Goal: Book appointment/travel/reservation

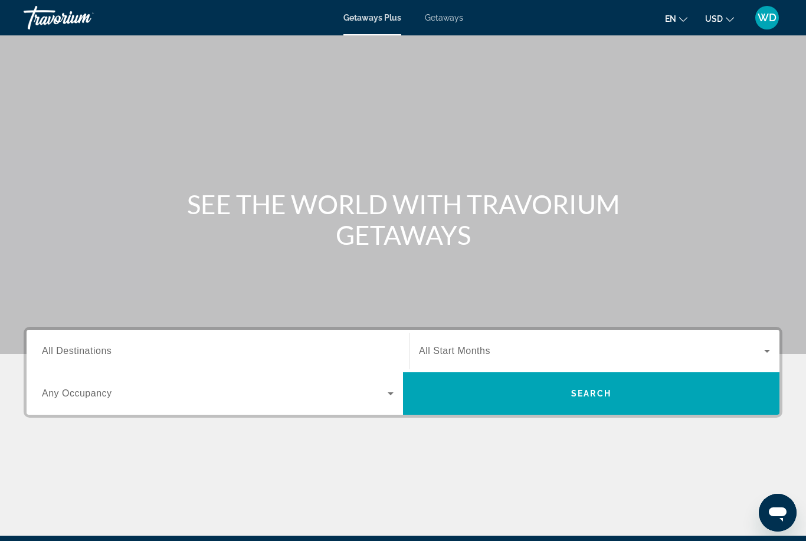
click at [382, 399] on span "Search widget" at bounding box center [215, 393] width 346 height 14
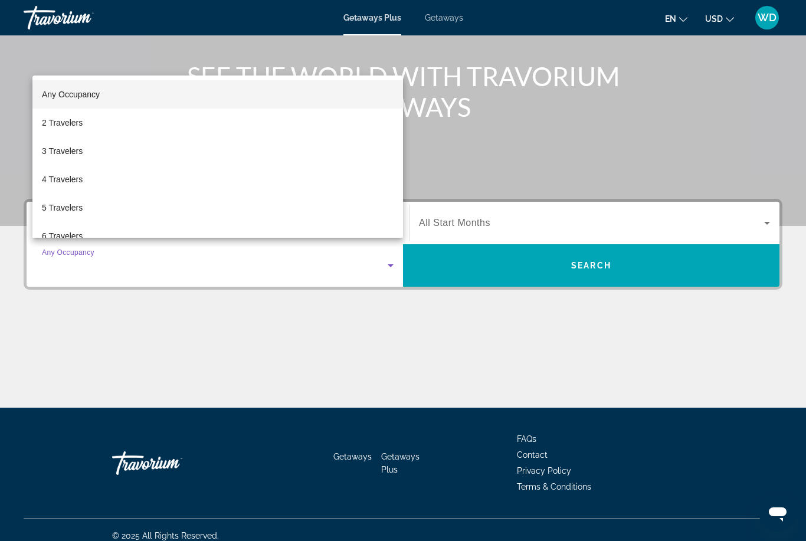
scroll to position [139, 0]
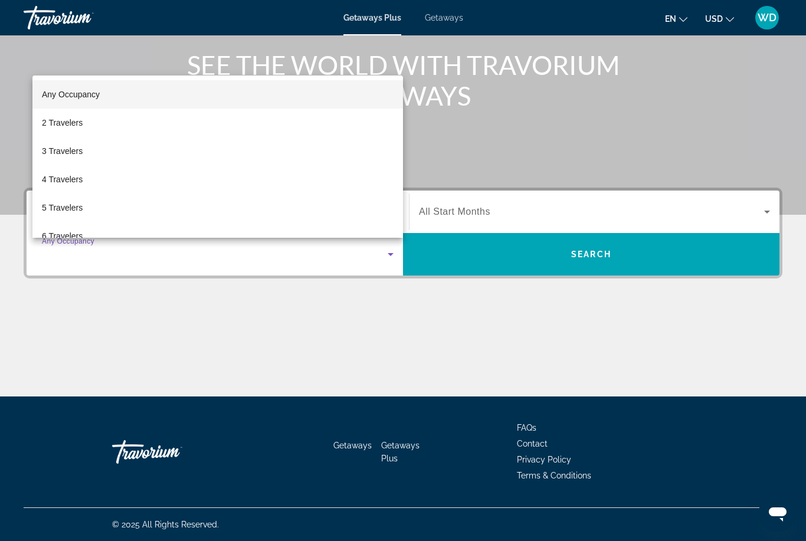
click at [22, 345] on div at bounding box center [403, 270] width 806 height 541
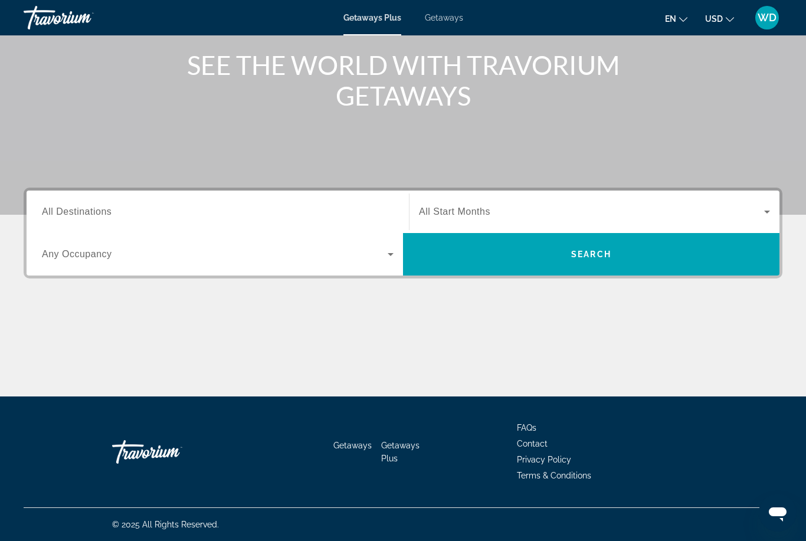
click at [77, 217] on span "All Destinations" at bounding box center [77, 212] width 70 height 10
click at [77, 217] on input "Destination All Destinations" at bounding box center [218, 212] width 352 height 14
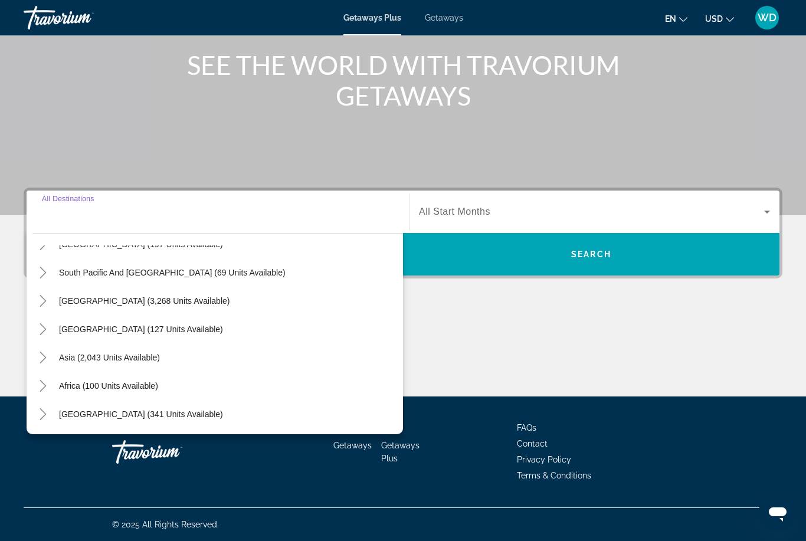
scroll to position [191, 0]
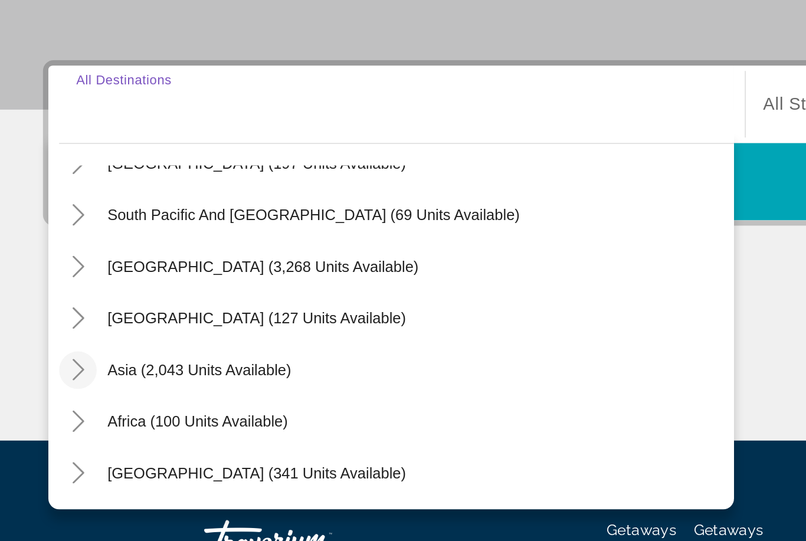
click at [47, 352] on icon "Toggle Asia (2,043 units available)" at bounding box center [43, 358] width 12 height 12
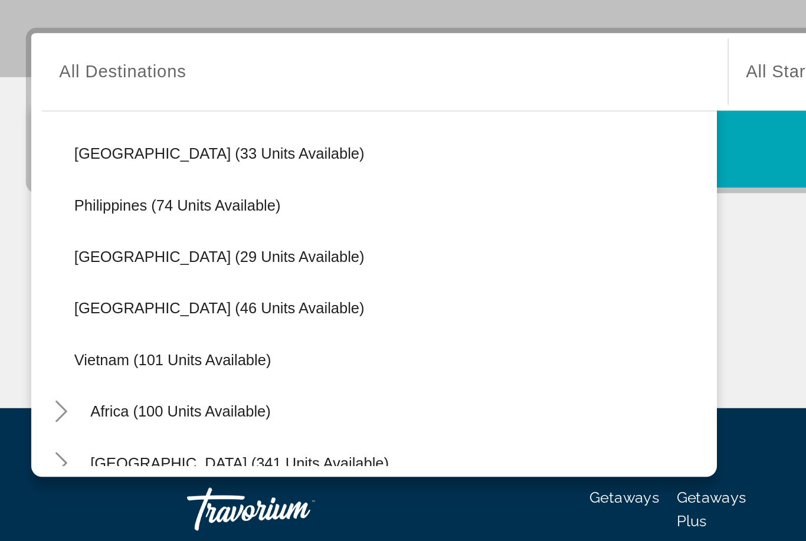
scroll to position [492, 0]
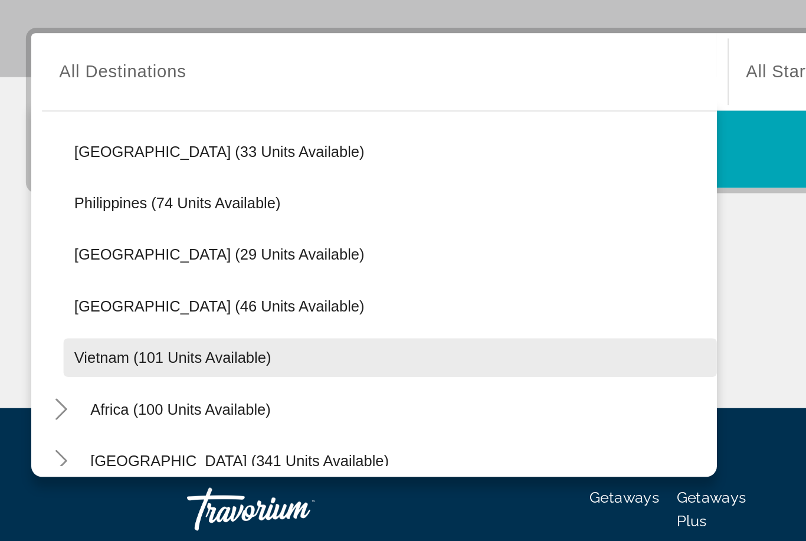
click at [50, 355] on span "Search widget" at bounding box center [223, 369] width 359 height 28
type input "**********"
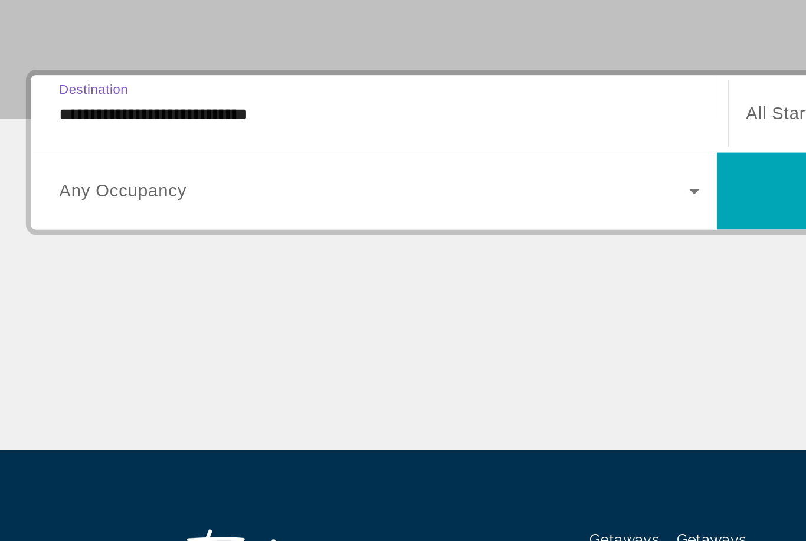
click at [3, 223] on div "**********" at bounding box center [403, 292] width 806 height 209
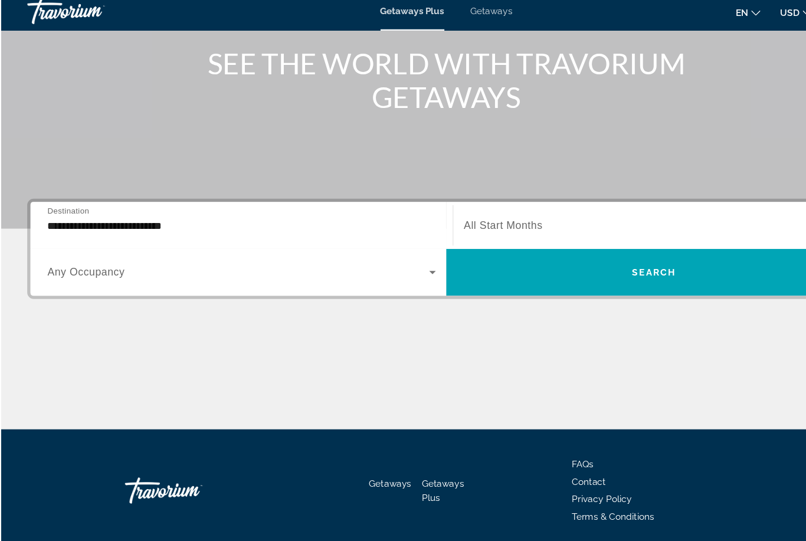
scroll to position [136, 0]
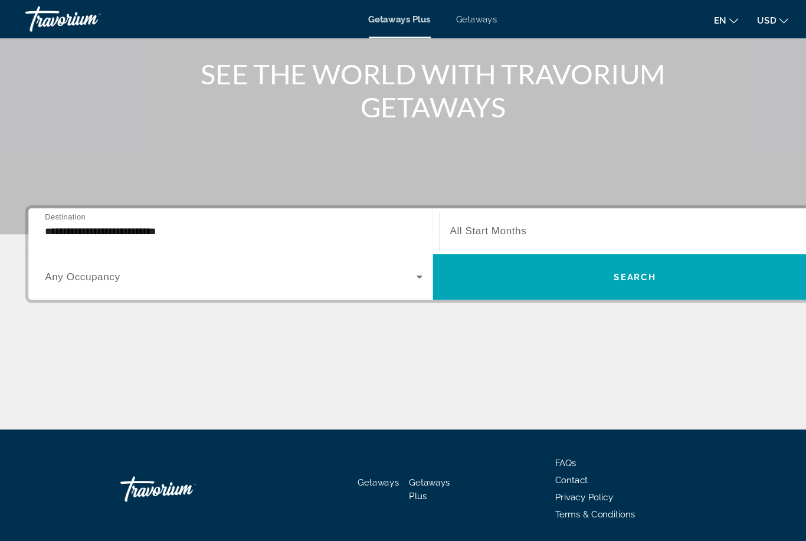
click at [388, 261] on icon "Search widget" at bounding box center [391, 258] width 14 height 14
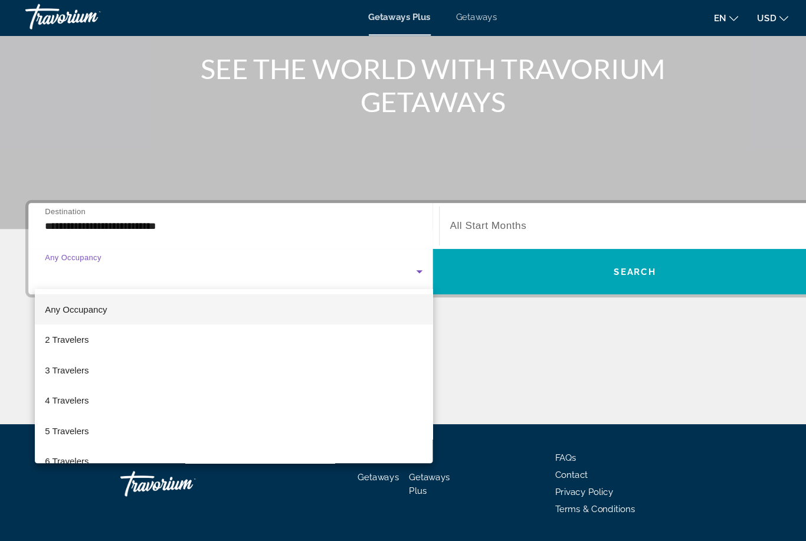
scroll to position [139, 0]
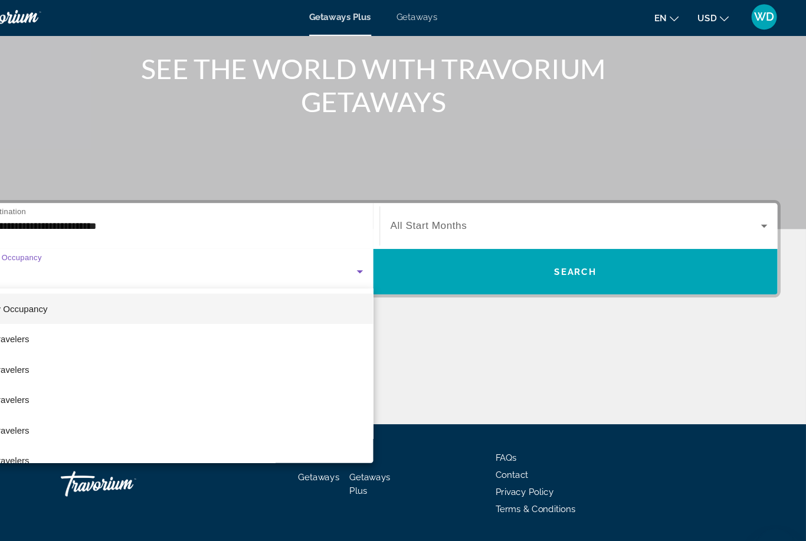
click at [713, 211] on div at bounding box center [403, 270] width 806 height 541
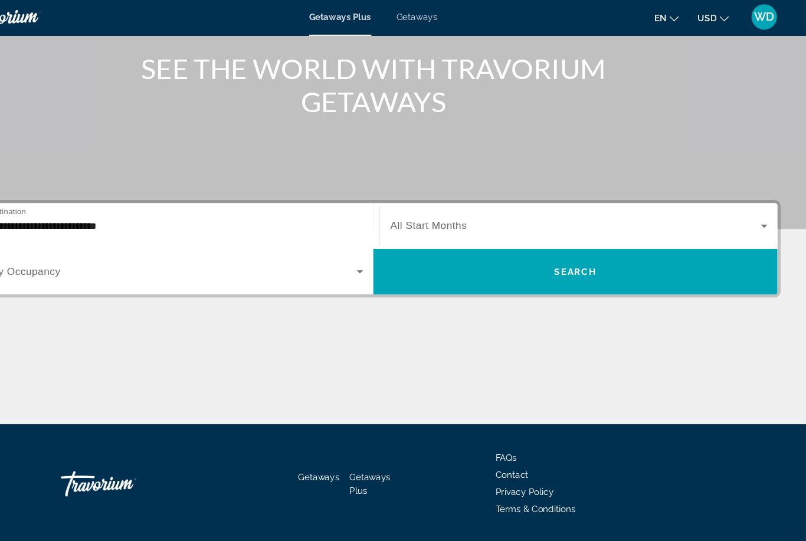
click at [760, 214] on icon "Search widget" at bounding box center [767, 212] width 14 height 14
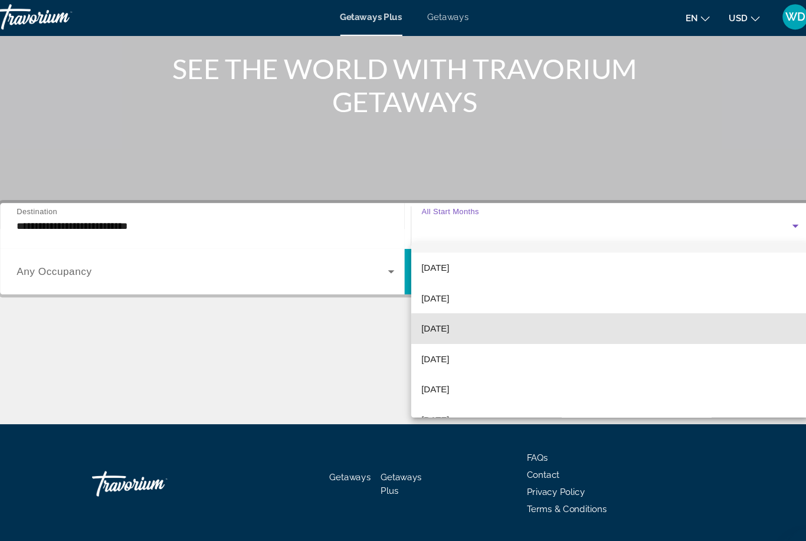
scroll to position [30, 0]
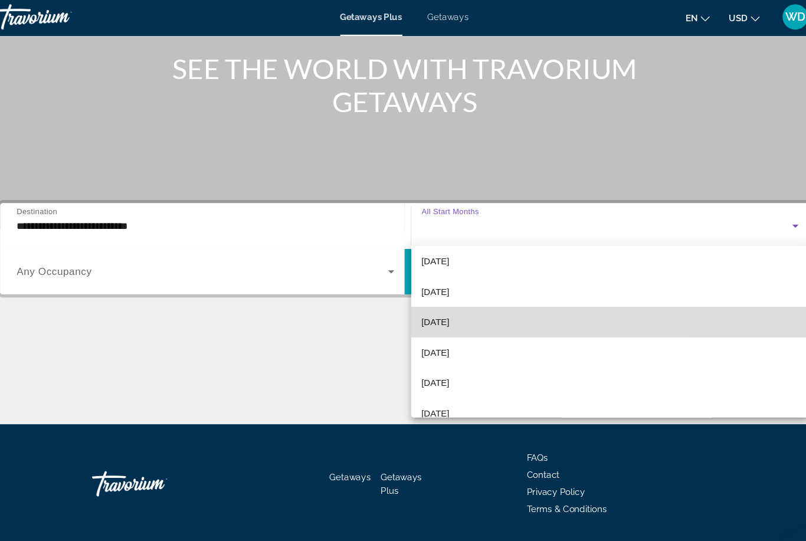
click at [491, 309] on mat-option "[DATE]" at bounding box center [595, 302] width 370 height 28
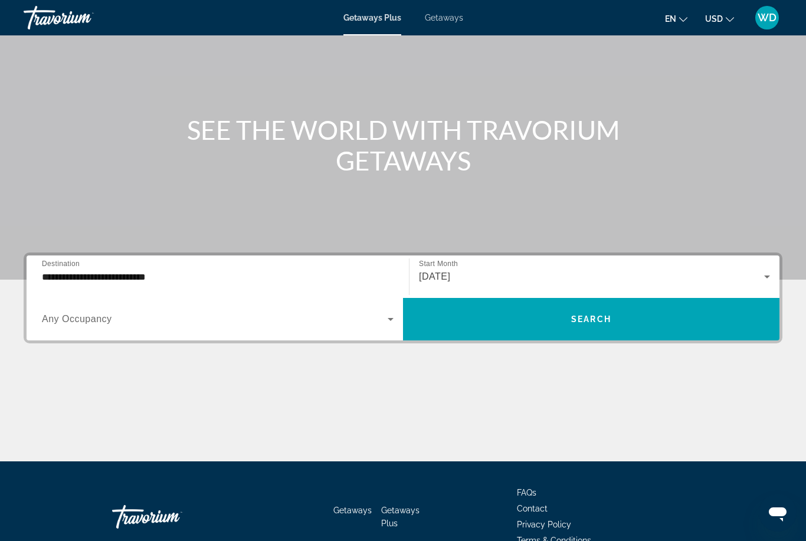
scroll to position [74, 0]
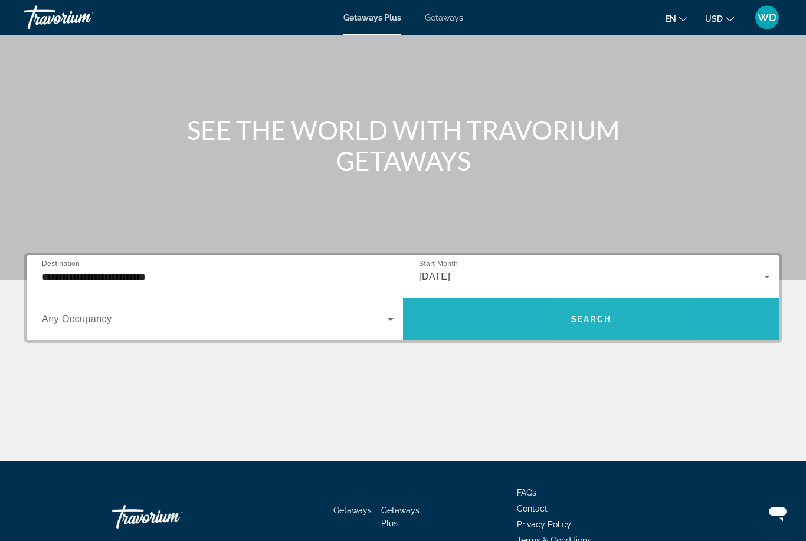
click at [612, 328] on span "Search widget" at bounding box center [591, 320] width 376 height 28
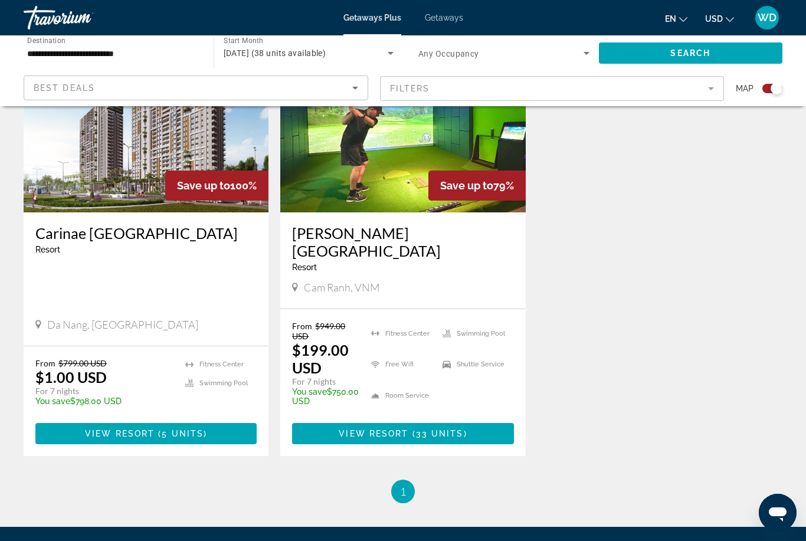
scroll to position [510, 0]
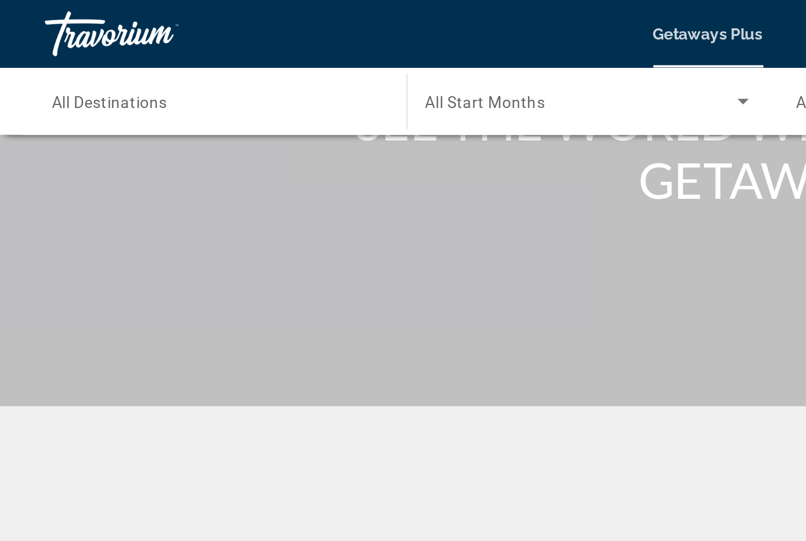
scroll to position [139, 0]
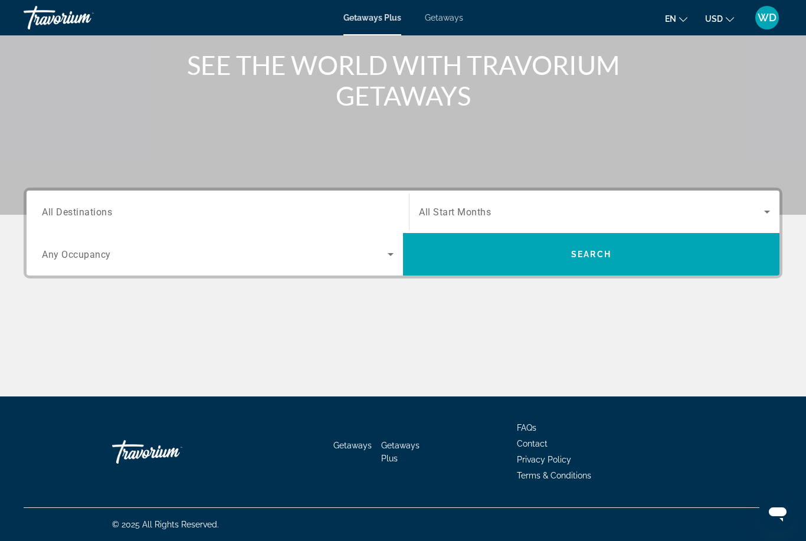
click at [117, 227] on div "Search widget" at bounding box center [218, 212] width 352 height 34
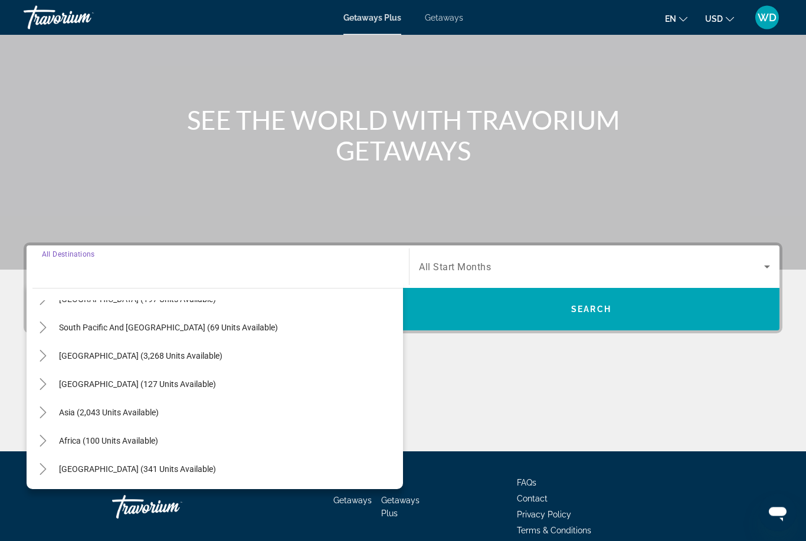
scroll to position [101, 0]
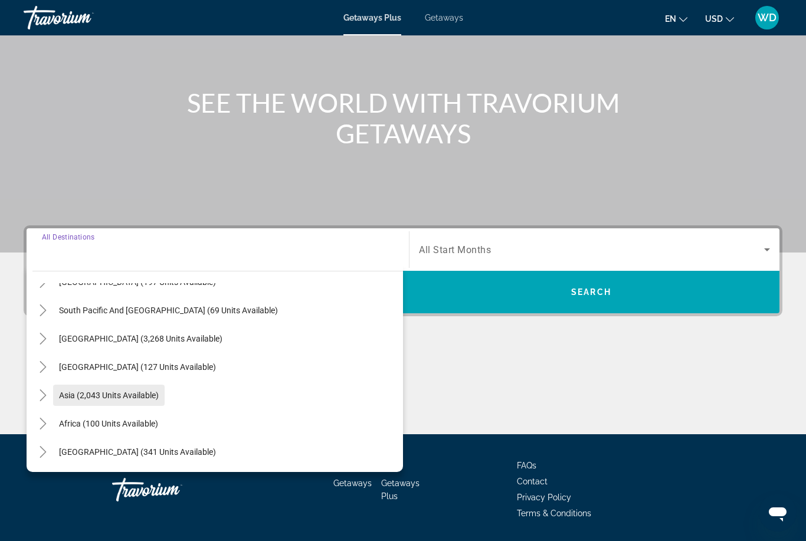
click at [67, 394] on span "Asia (2,043 units available)" at bounding box center [109, 395] width 100 height 9
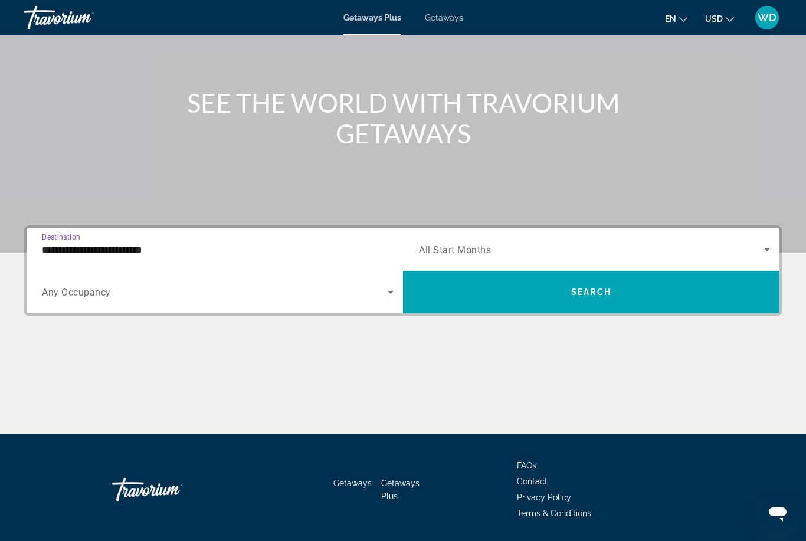
click at [57, 254] on input "**********" at bounding box center [218, 250] width 352 height 14
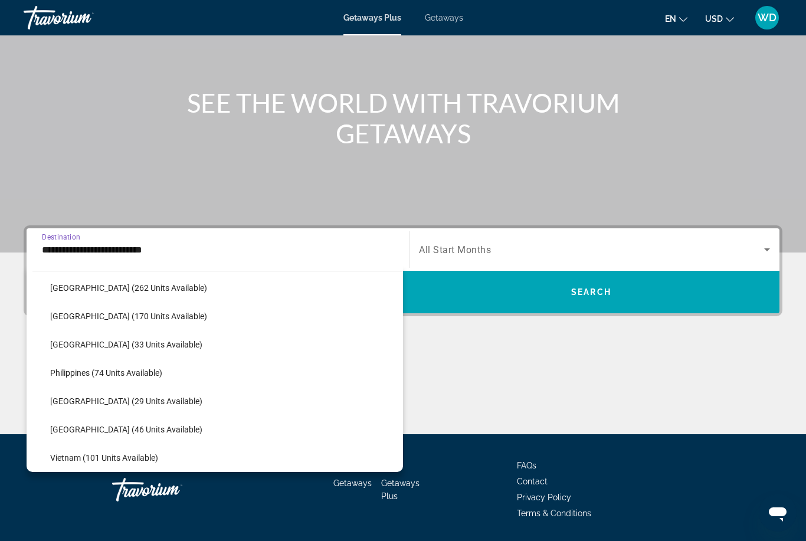
scroll to position [441, 0]
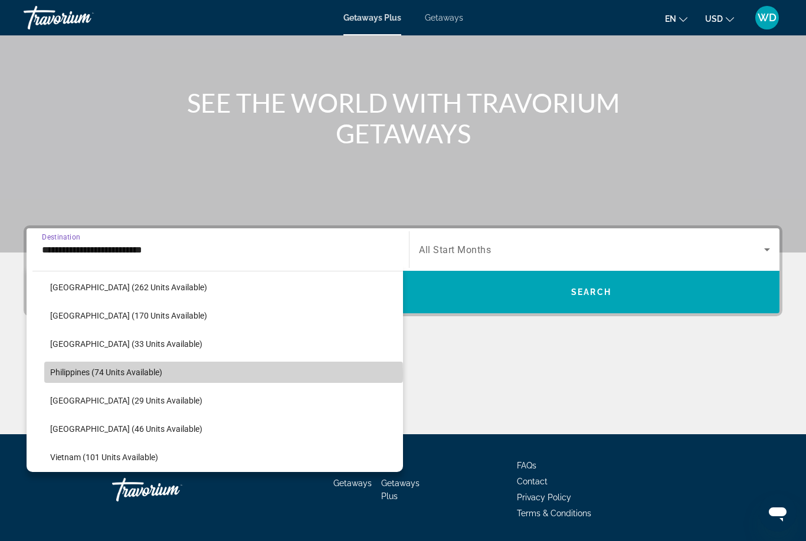
click at [69, 375] on span "Philippines (74 units available)" at bounding box center [106, 372] width 112 height 9
type input "**********"
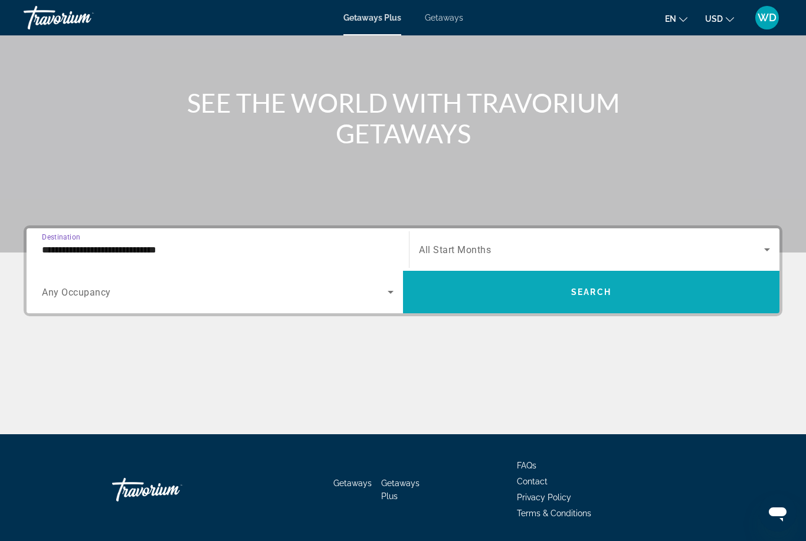
click at [643, 296] on span "Search widget" at bounding box center [591, 292] width 376 height 28
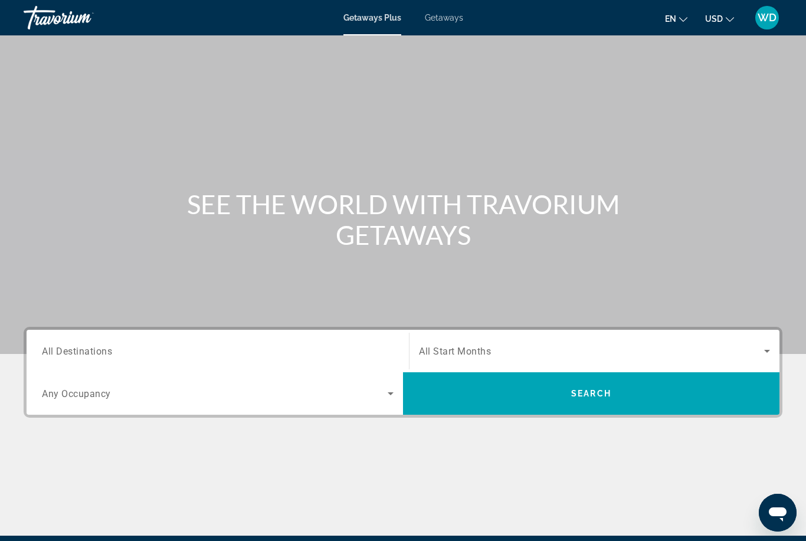
click at [670, 348] on span "Search widget" at bounding box center [591, 351] width 345 height 14
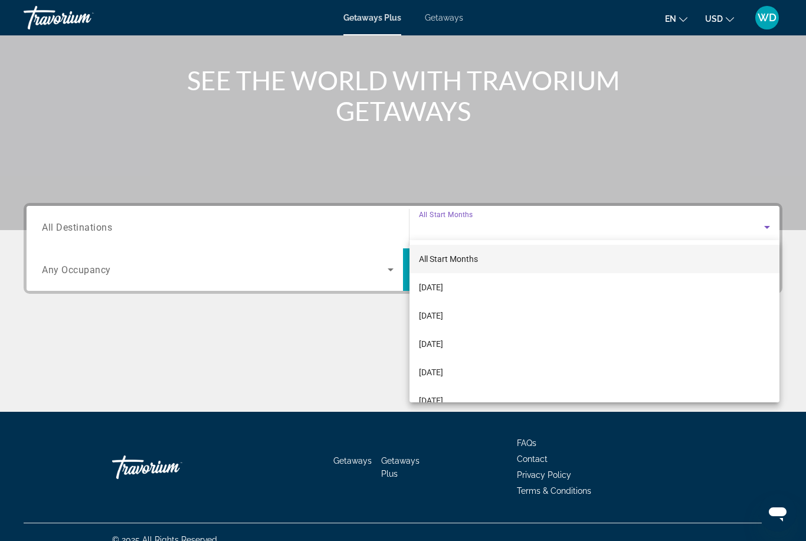
scroll to position [139, 0]
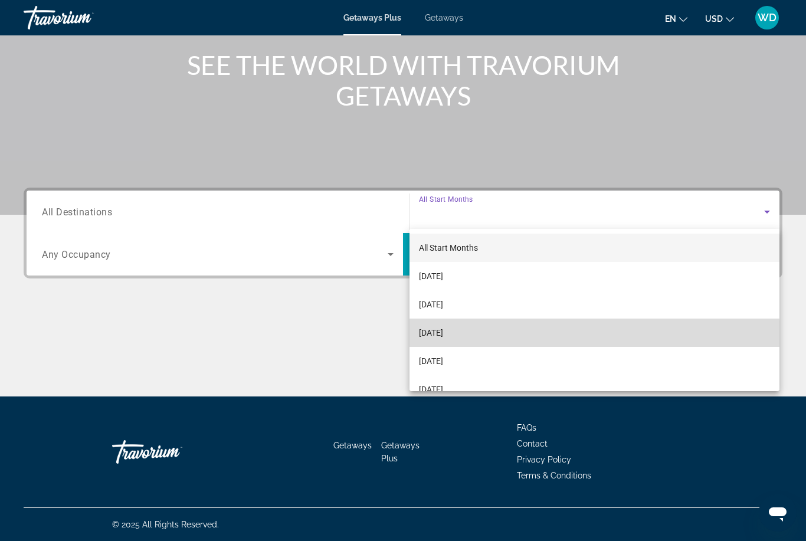
click at [489, 340] on mat-option "[DATE]" at bounding box center [595, 333] width 370 height 28
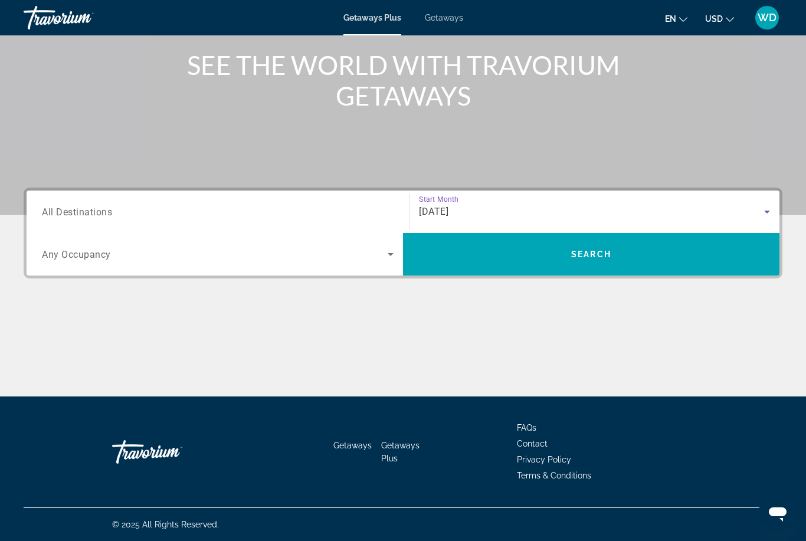
click at [48, 260] on span "Any Occupancy" at bounding box center [76, 254] width 69 height 11
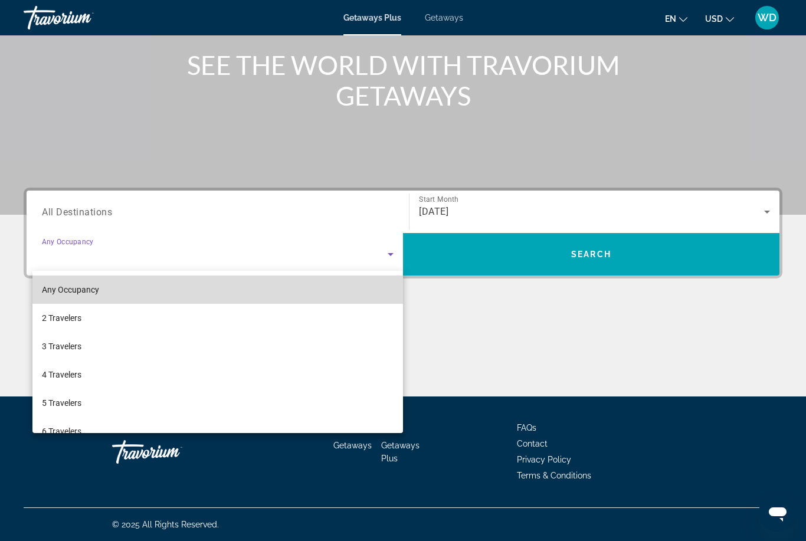
click at [47, 286] on span "Any Occupancy" at bounding box center [70, 289] width 57 height 9
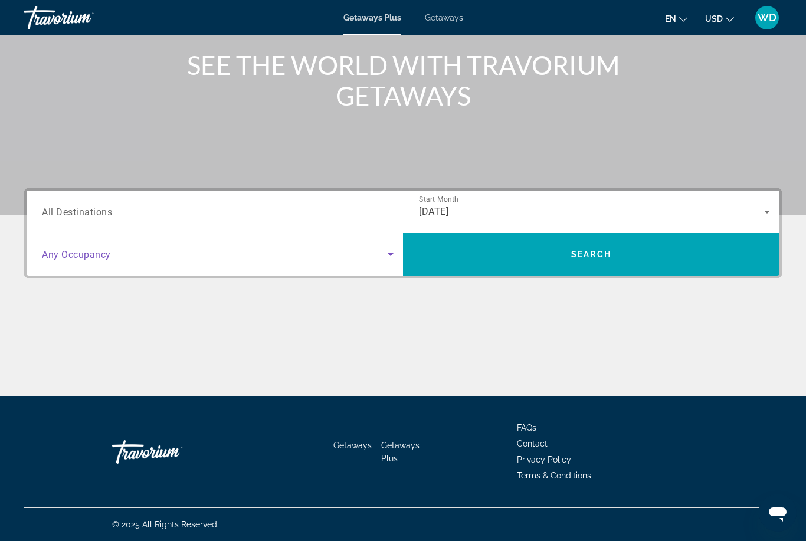
click at [50, 211] on span "All Destinations" at bounding box center [77, 211] width 70 height 11
click at [50, 211] on input "Destination All Destinations" at bounding box center [218, 212] width 352 height 14
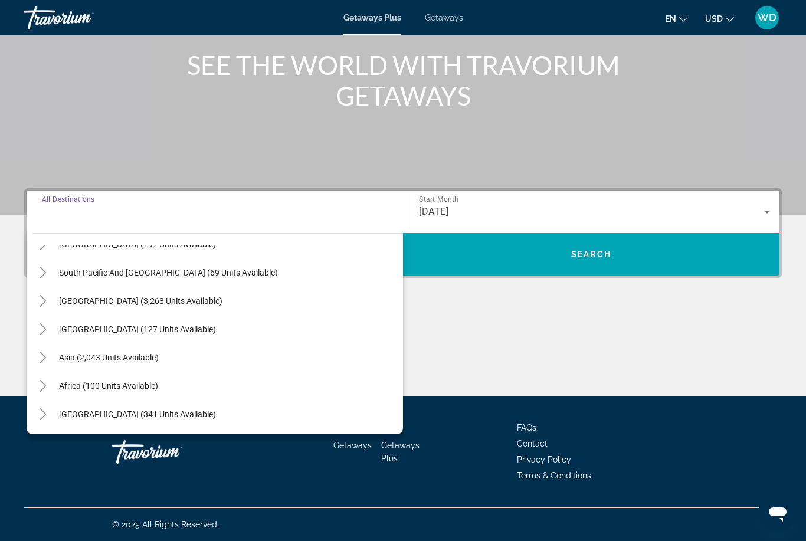
scroll to position [191, 0]
click at [70, 359] on span "Asia (2,043 units available)" at bounding box center [109, 357] width 100 height 9
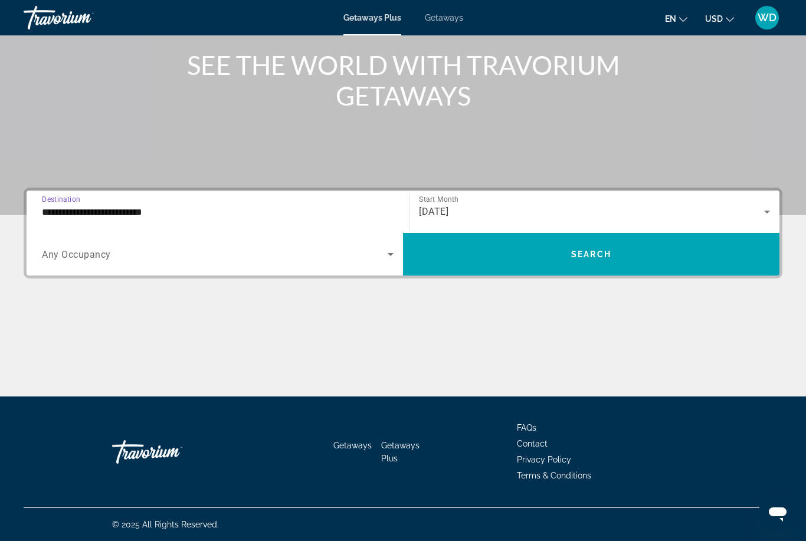
click at [71, 211] on input "**********" at bounding box center [218, 212] width 352 height 14
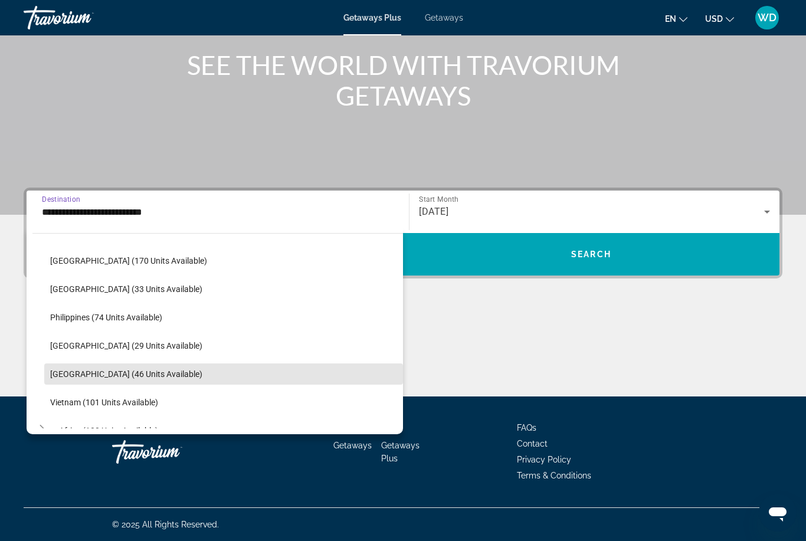
scroll to position [457, 0]
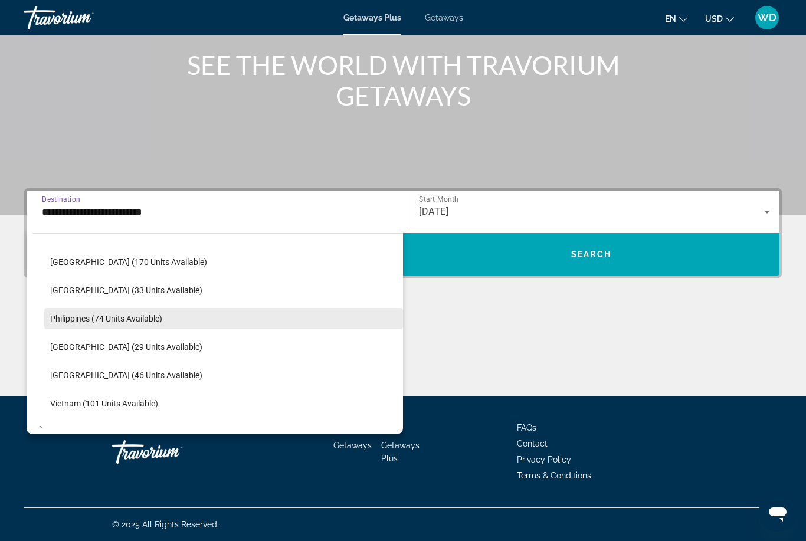
click at [62, 312] on span "Search widget" at bounding box center [223, 318] width 359 height 28
type input "**********"
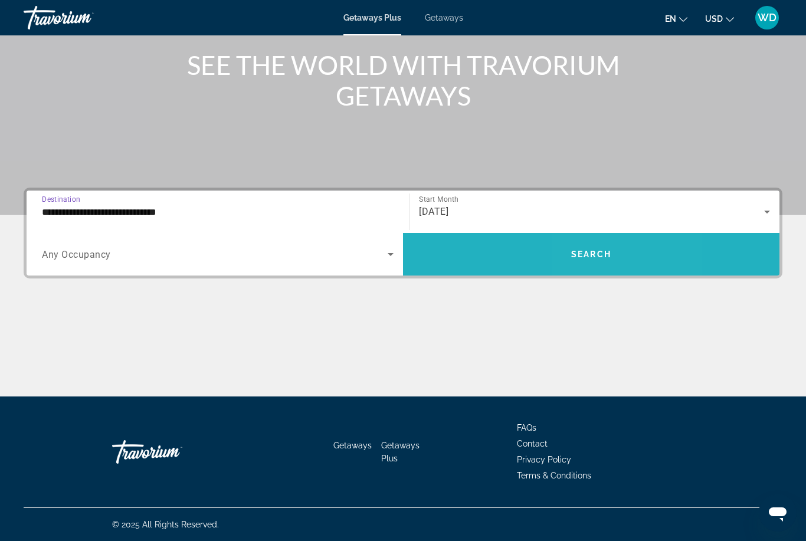
click at [628, 256] on span "Search widget" at bounding box center [591, 254] width 376 height 28
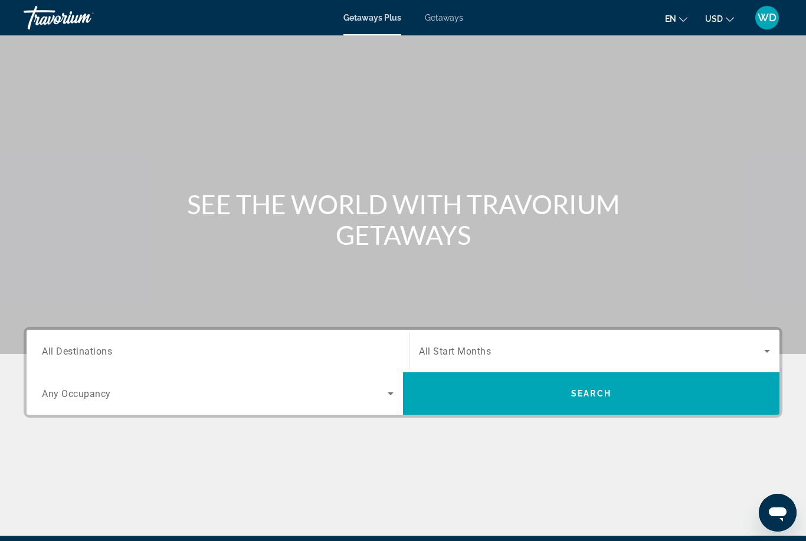
click at [57, 357] on div "Destination All Destinations" at bounding box center [218, 352] width 352 height 34
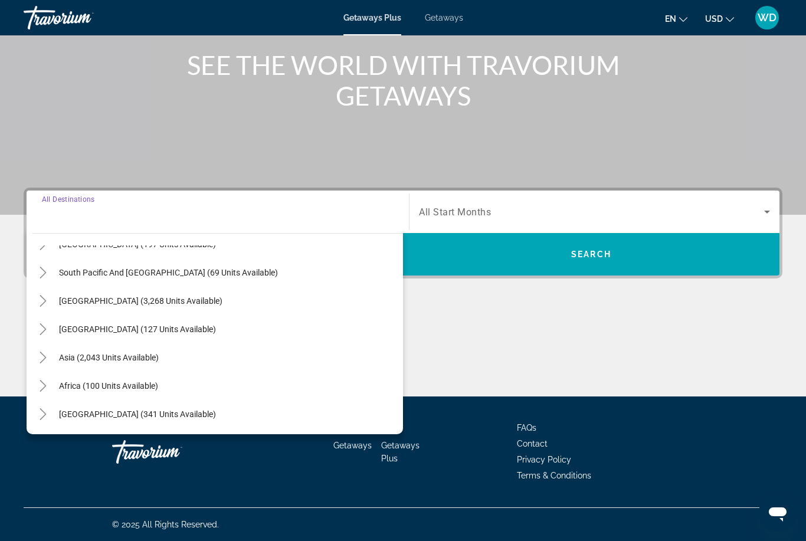
scroll to position [191, 0]
click at [49, 359] on mat-icon "Toggle Asia (2,043 units available)" at bounding box center [42, 358] width 21 height 21
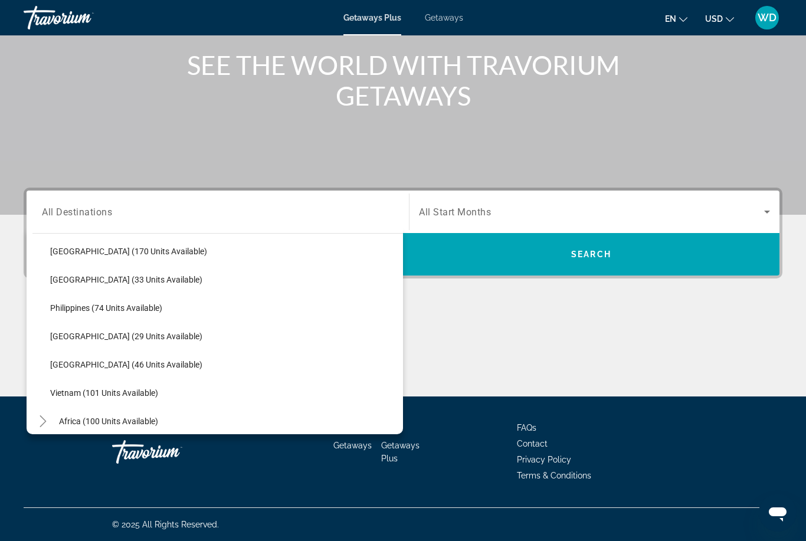
scroll to position [468, 0]
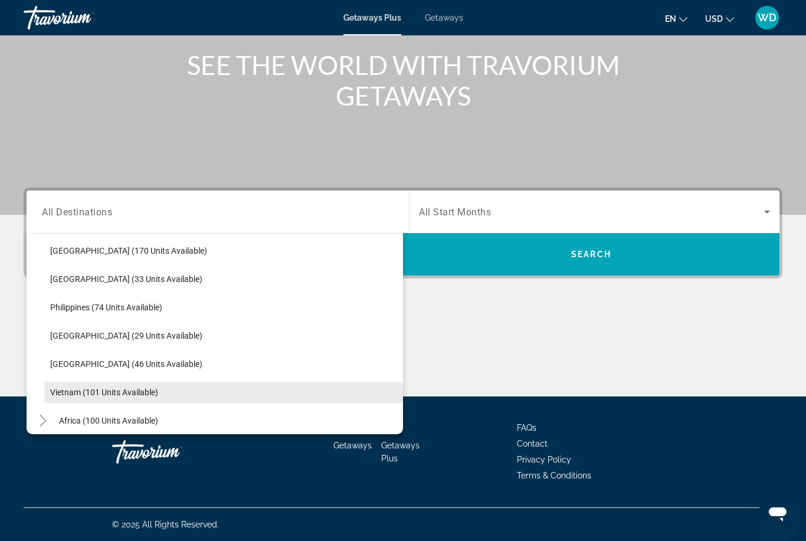
click at [72, 394] on span "Vietnam (101 units available)" at bounding box center [104, 392] width 108 height 9
type input "**********"
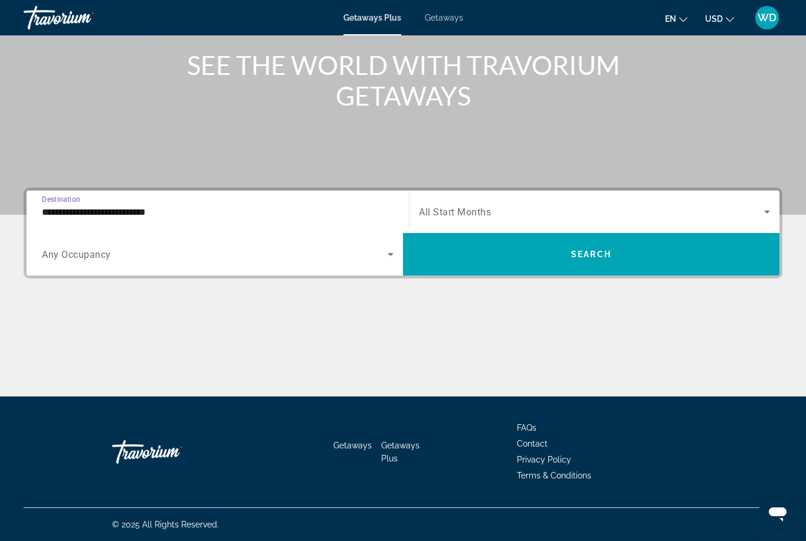
click at [463, 214] on span "All Start Months" at bounding box center [455, 212] width 72 height 11
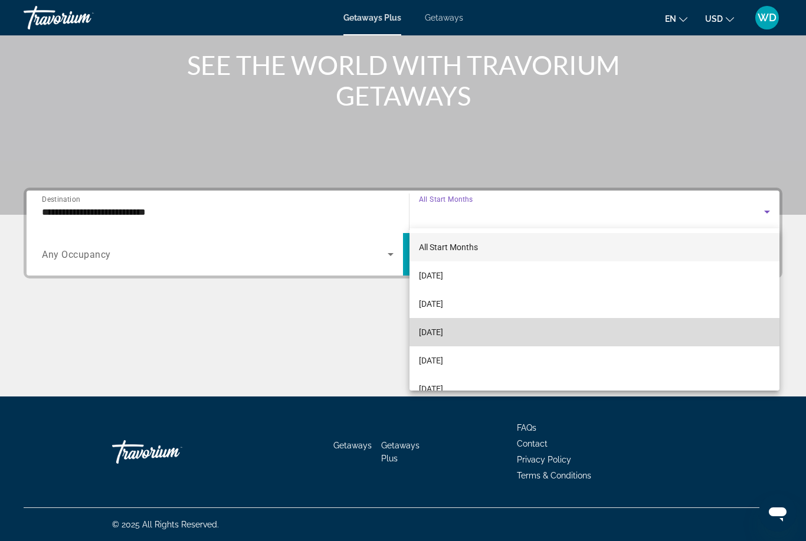
click at [435, 339] on span "[DATE]" at bounding box center [431, 332] width 24 height 14
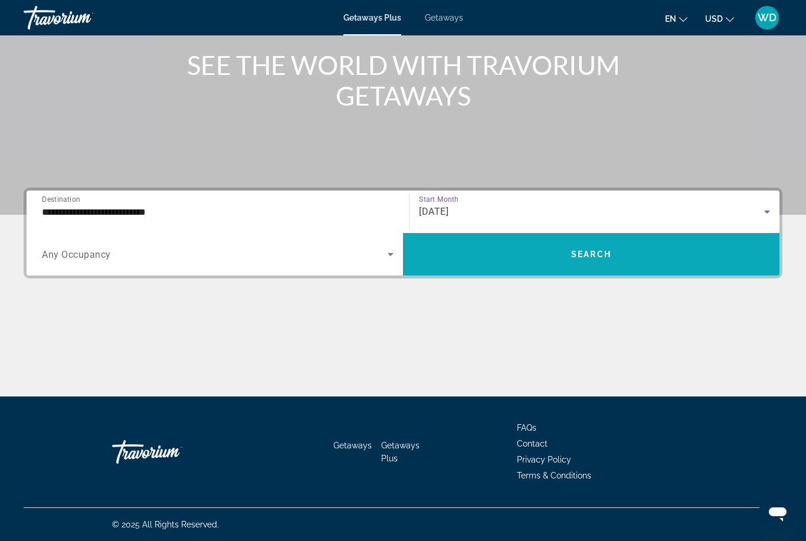
click at [554, 254] on span "Search widget" at bounding box center [591, 254] width 376 height 28
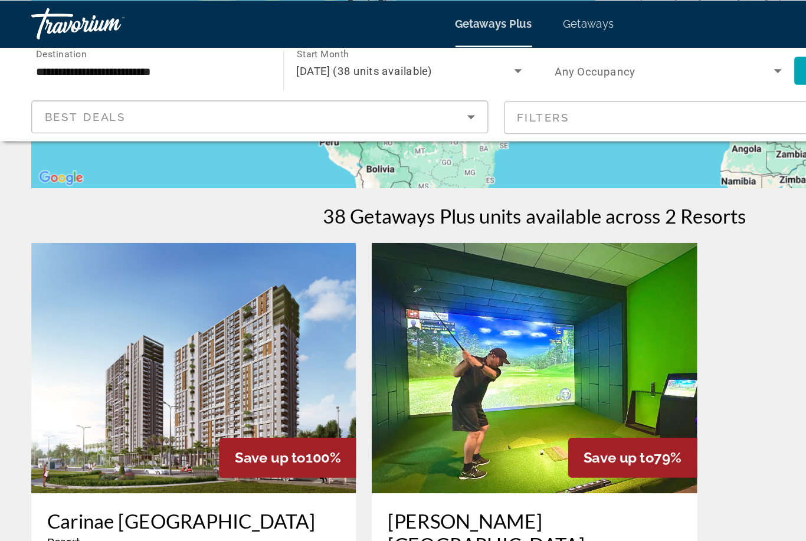
scroll to position [328, 0]
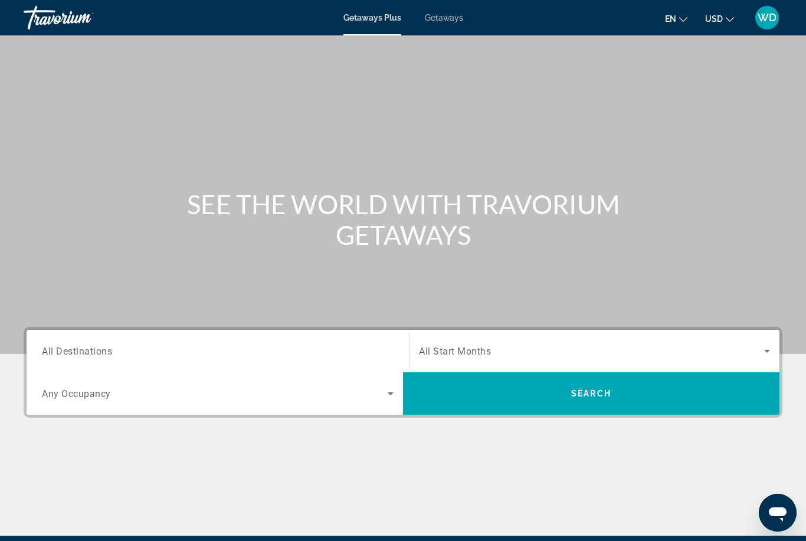
click at [67, 356] on span "All Destinations" at bounding box center [77, 350] width 70 height 11
click at [67, 356] on input "Destination All Destinations" at bounding box center [218, 352] width 352 height 14
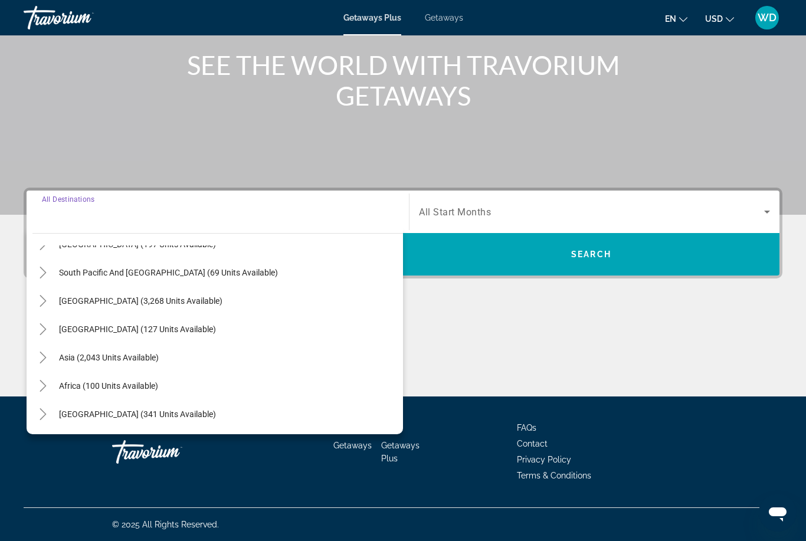
scroll to position [191, 0]
click at [67, 355] on span "Asia (2,043 units available)" at bounding box center [109, 357] width 100 height 9
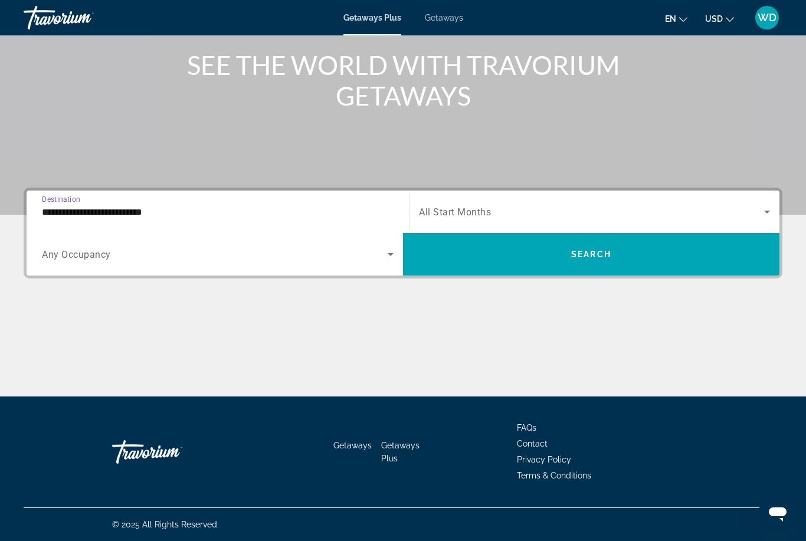
click at [56, 217] on input "**********" at bounding box center [218, 212] width 352 height 14
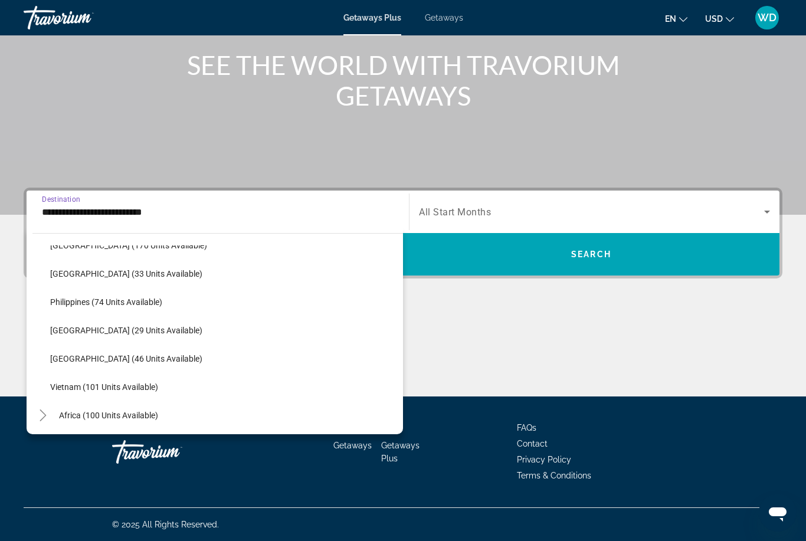
scroll to position [477, 0]
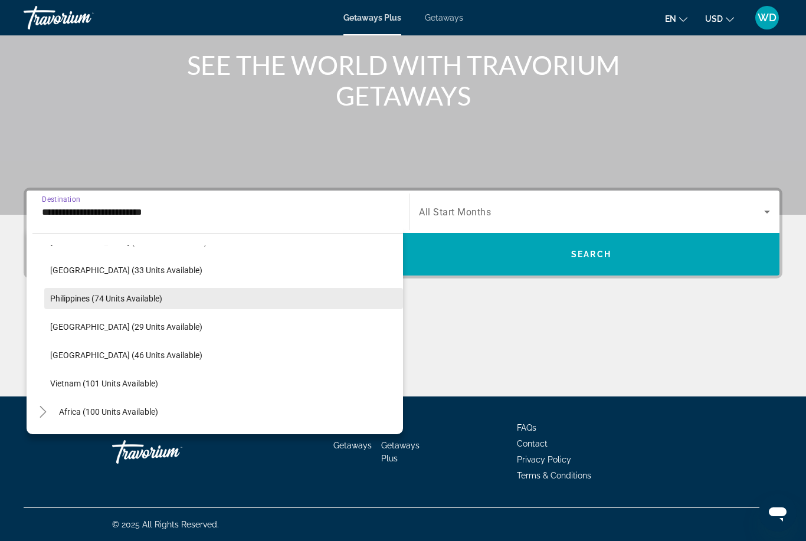
click at [58, 297] on span "Philippines (74 units available)" at bounding box center [106, 298] width 112 height 9
type input "**********"
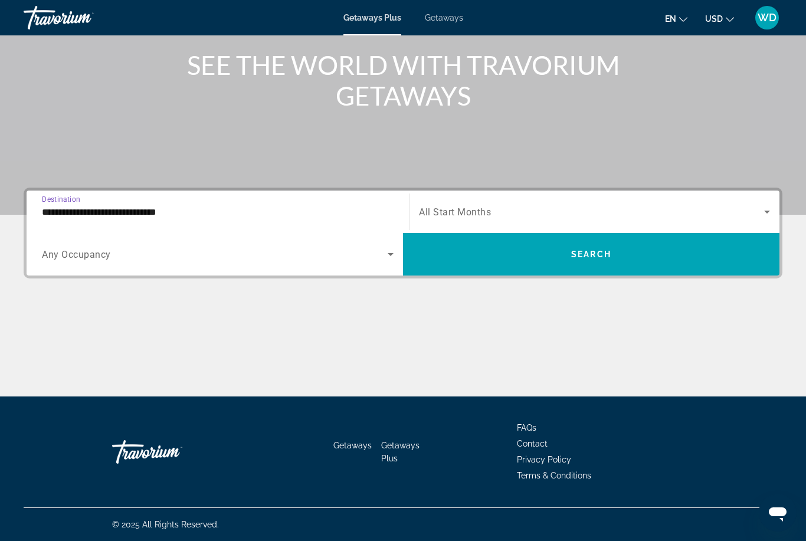
click at [617, 213] on span "Search widget" at bounding box center [591, 212] width 345 height 14
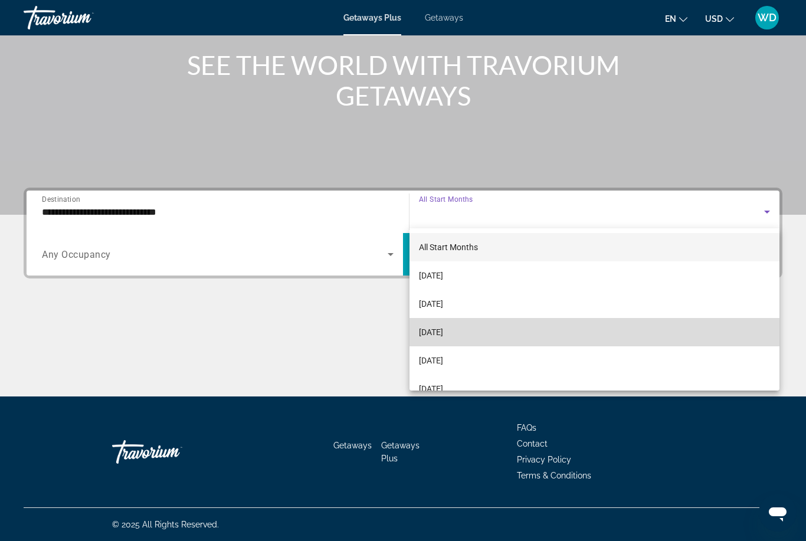
click at [443, 338] on span "[DATE]" at bounding box center [431, 332] width 24 height 14
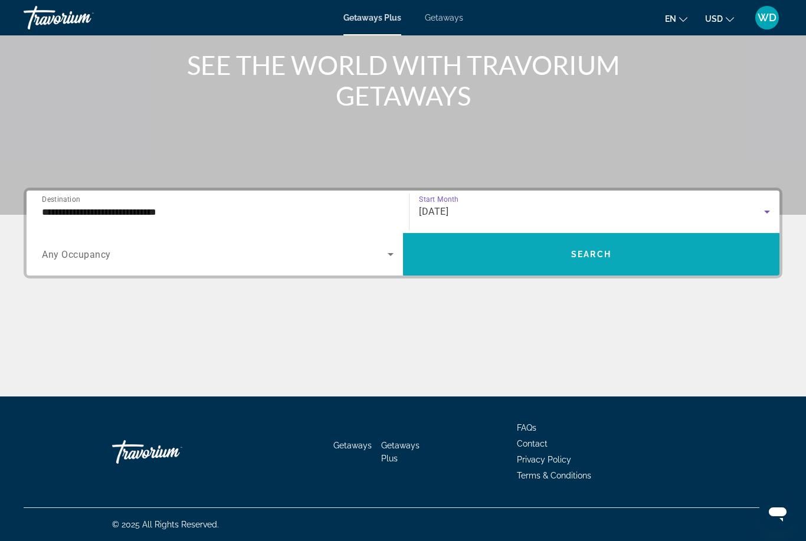
click at [598, 260] on span "Search widget" at bounding box center [591, 254] width 376 height 28
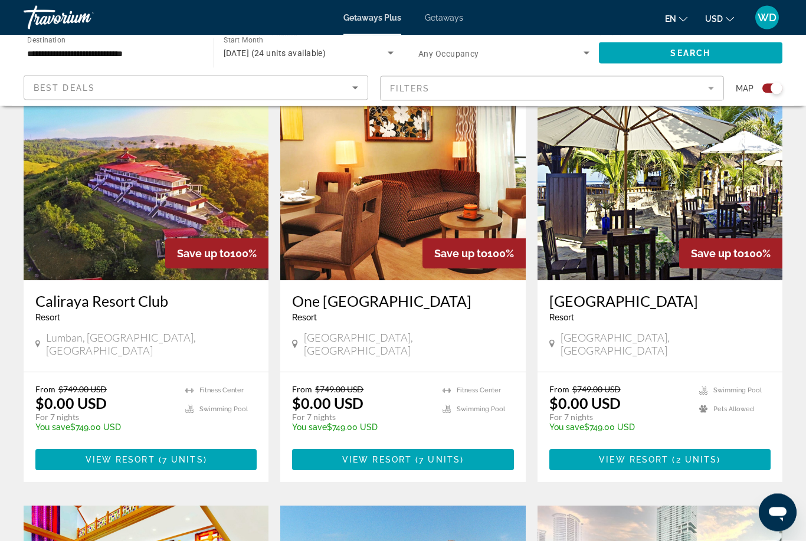
scroll to position [422, 0]
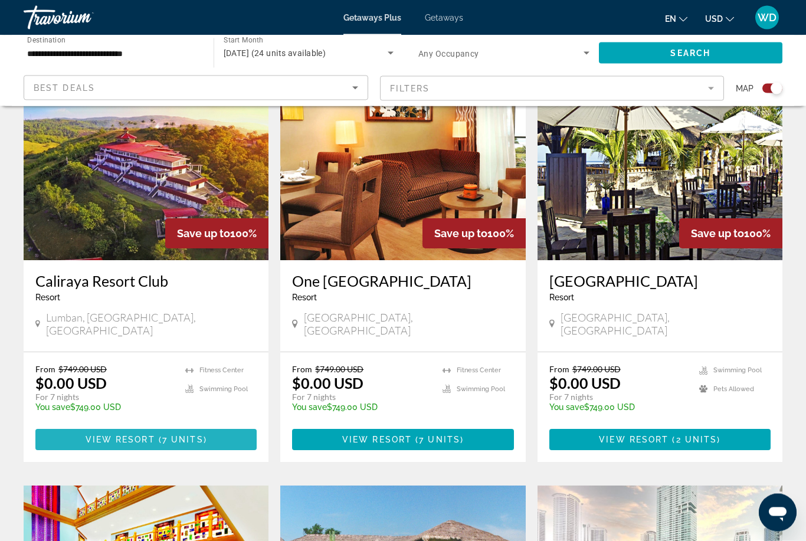
click at [87, 443] on span "View Resort" at bounding box center [121, 439] width 70 height 9
